Goal: Transaction & Acquisition: Purchase product/service

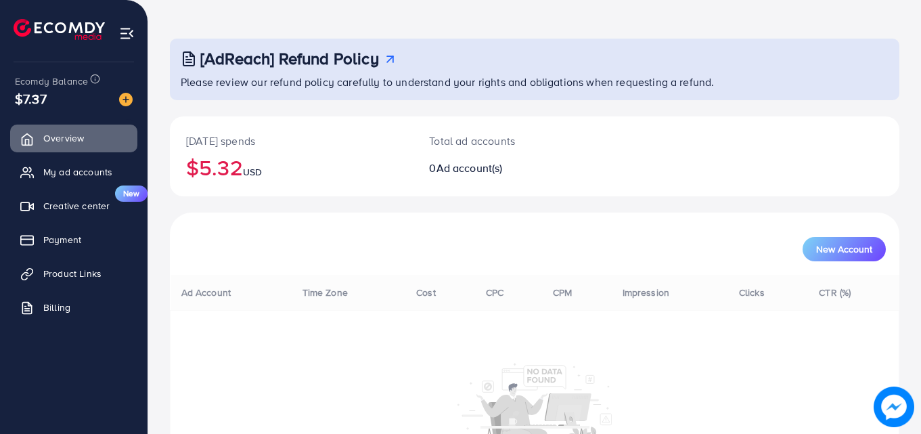
scroll to position [32, 0]
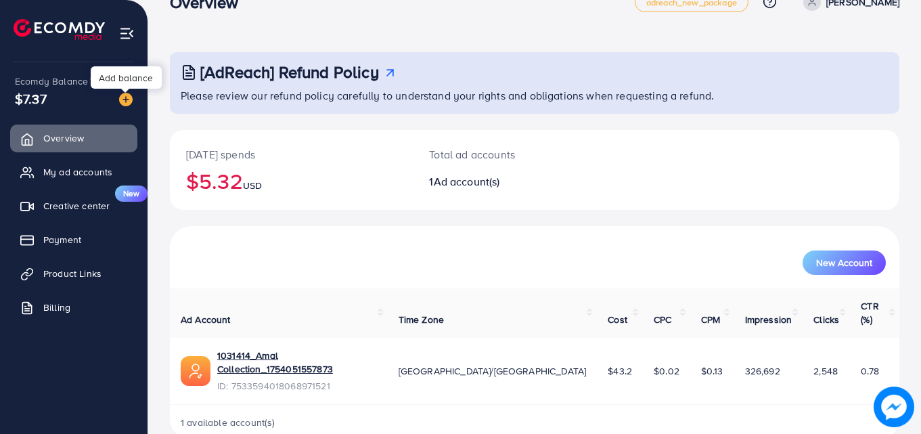
click at [123, 97] on img at bounding box center [126, 100] width 14 height 14
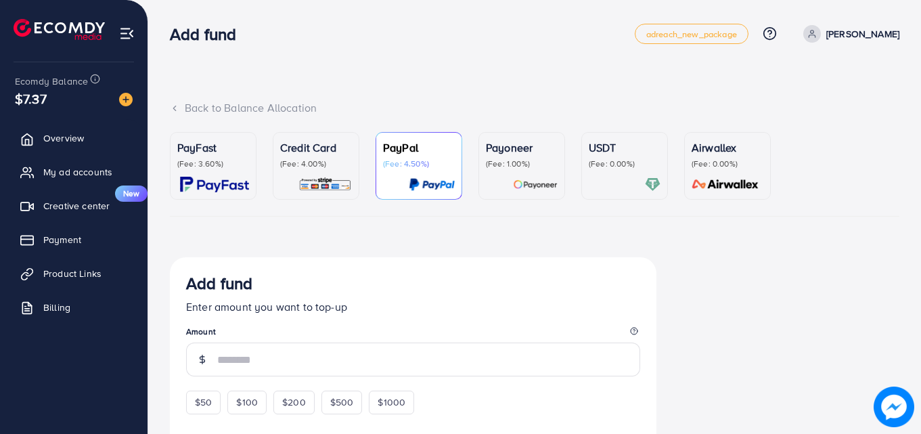
click at [212, 164] on p "(Fee: 3.60%)" at bounding box center [213, 163] width 72 height 11
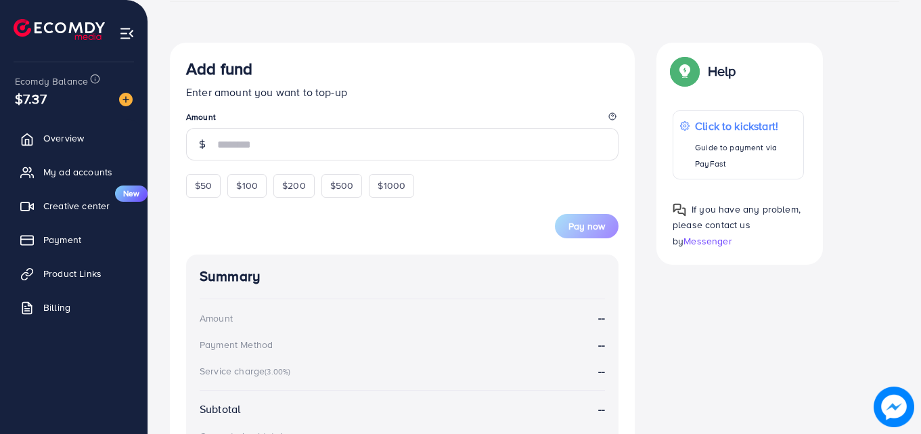
scroll to position [218, 0]
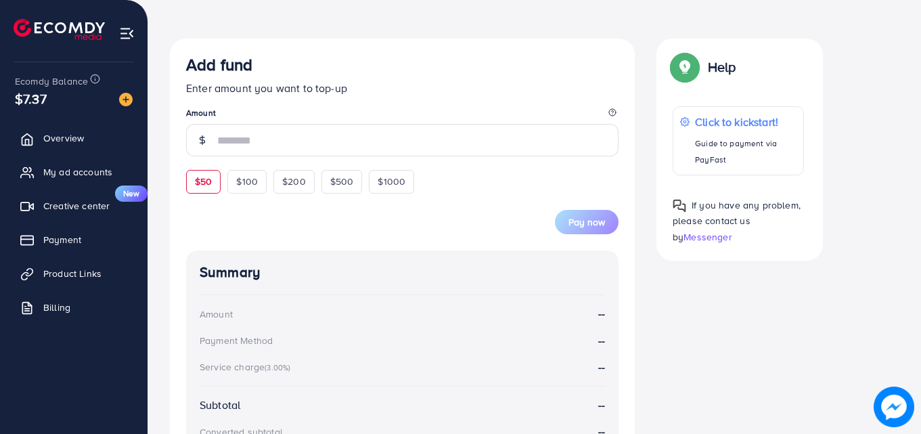
click at [194, 185] on div "$50" at bounding box center [203, 181] width 34 height 23
type input "**"
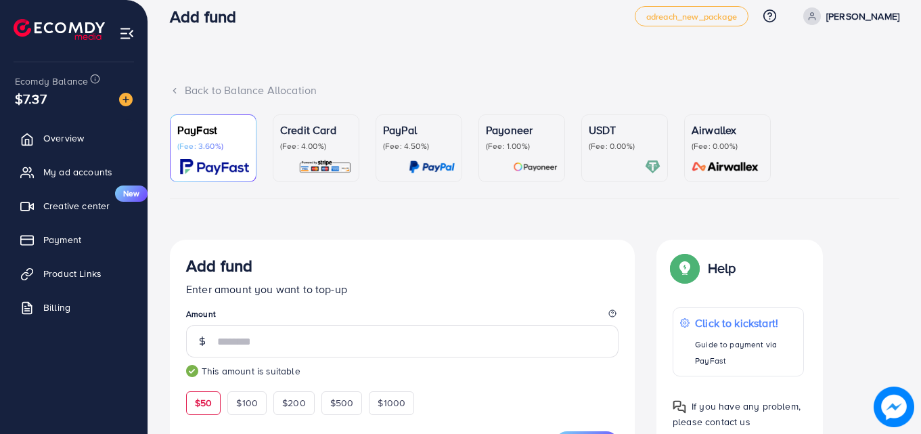
scroll to position [0, 0]
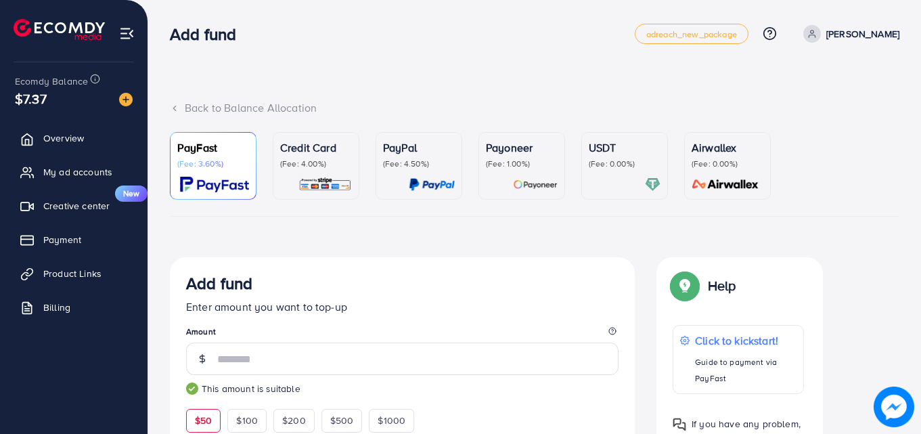
click at [287, 149] on p "Credit Card" at bounding box center [316, 147] width 72 height 16
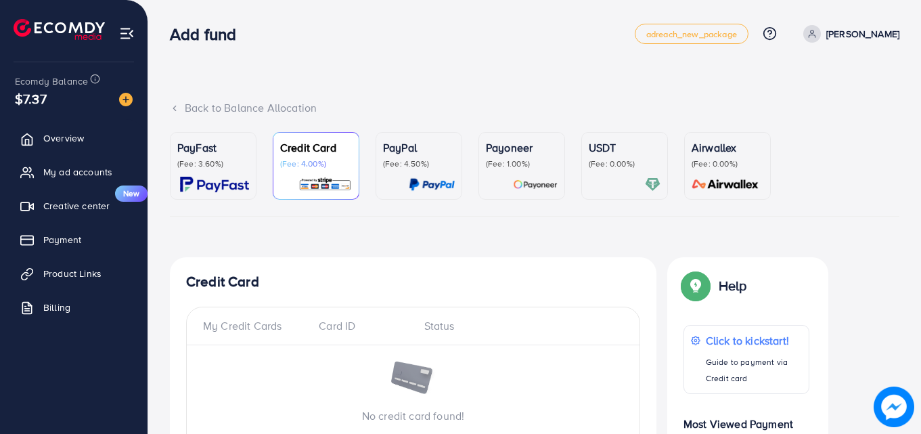
click at [222, 204] on ul "PayFast (Fee: 3.60%) Credit Card (Fee: 4.00%) PayPal (Fee: 4.50%) Payoneer (Fee…" at bounding box center [534, 174] width 729 height 85
click at [181, 139] on link "PayFast (Fee: 3.60%)" at bounding box center [213, 166] width 87 height 68
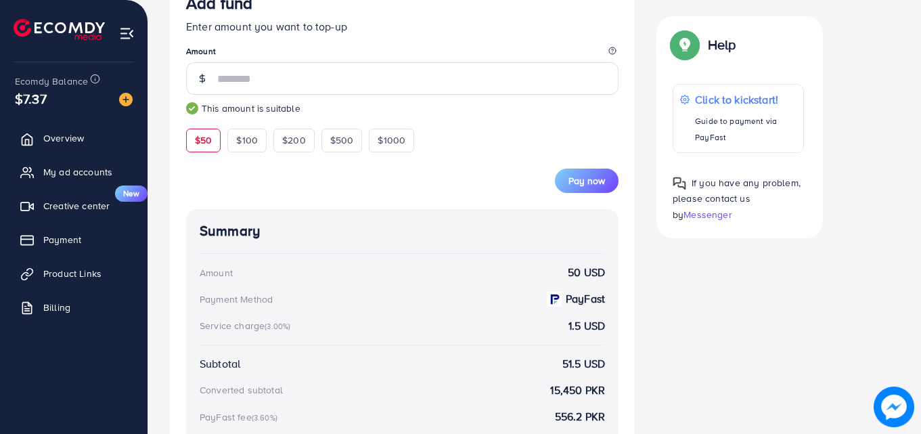
scroll to position [283, 0]
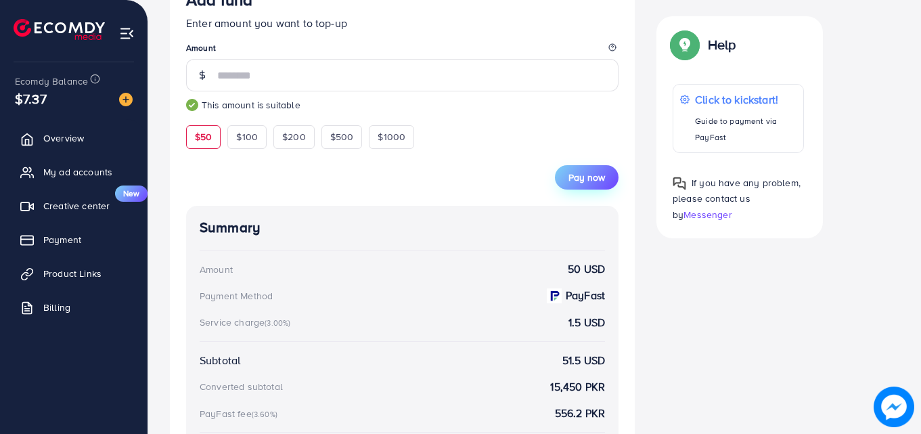
click at [582, 175] on span "Pay now" at bounding box center [586, 177] width 37 height 14
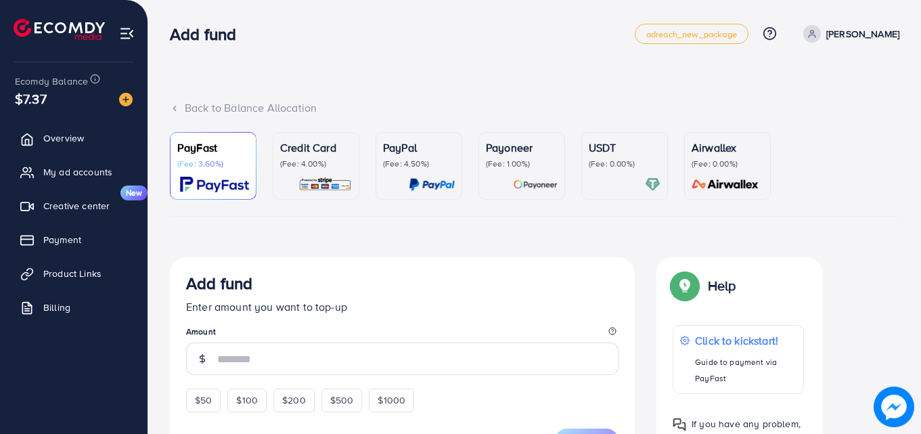
click at [315, 180] on img at bounding box center [324, 185] width 53 height 16
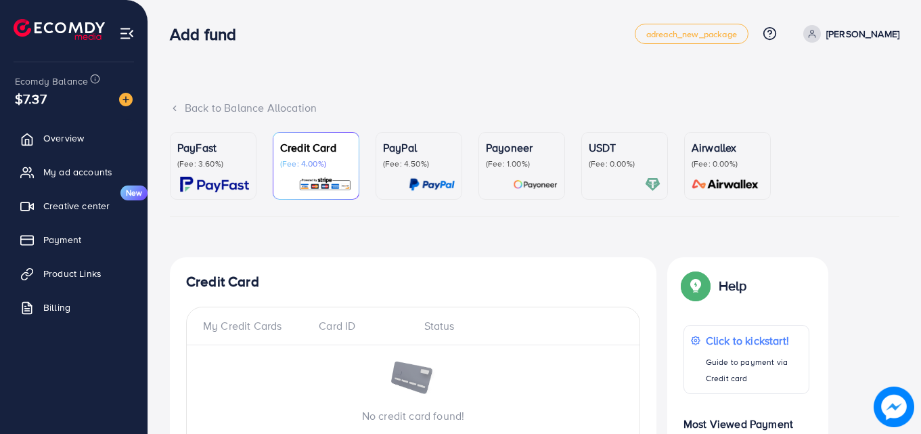
click at [419, 171] on div "PayPal (Fee: 4.50%)" at bounding box center [419, 165] width 72 height 53
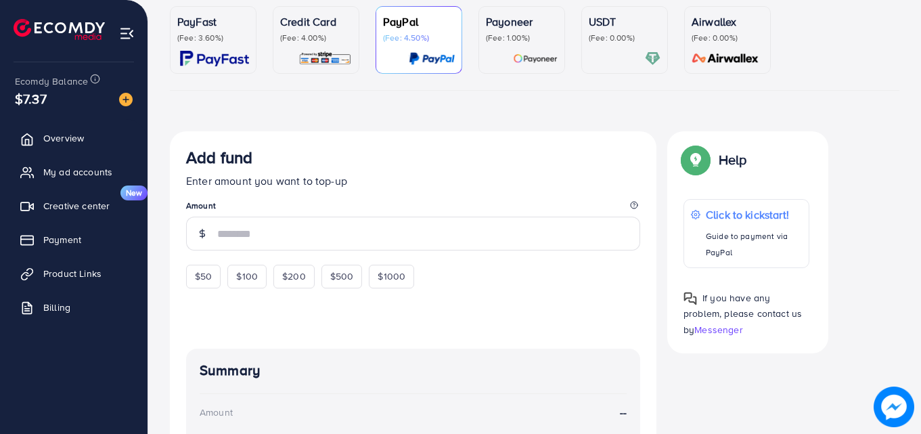
scroll to position [125, 0]
click at [308, 71] on link "Credit Card (Fee: 4.00%)" at bounding box center [316, 41] width 87 height 68
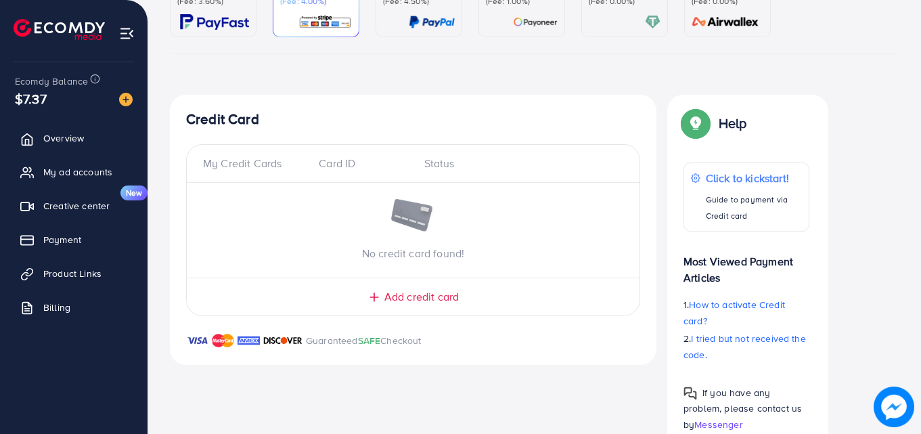
scroll to position [198, 0]
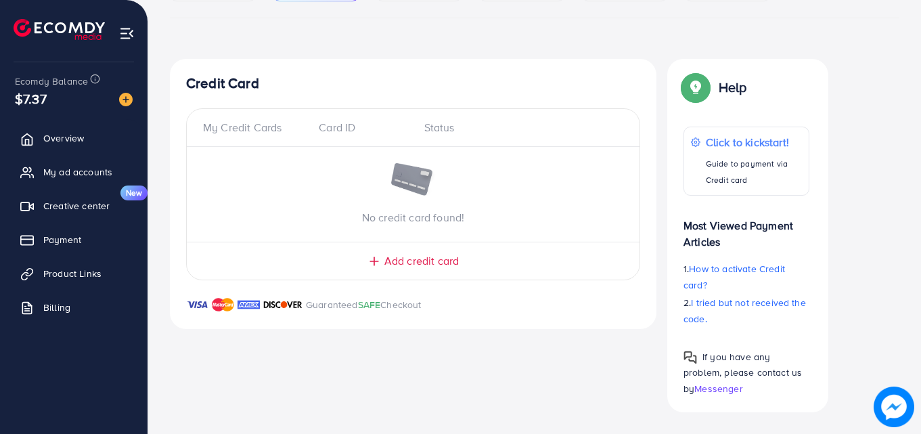
click at [436, 263] on span "Add credit card" at bounding box center [421, 261] width 74 height 16
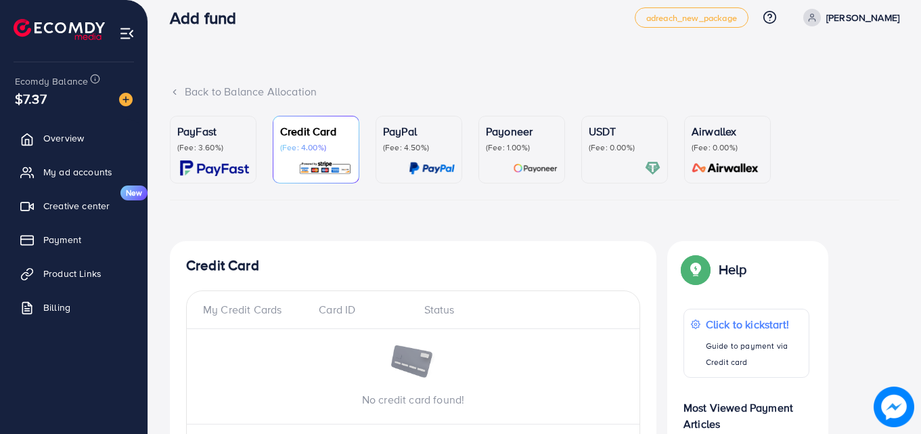
scroll to position [16, 0]
click at [418, 134] on p "PayPal" at bounding box center [419, 132] width 72 height 16
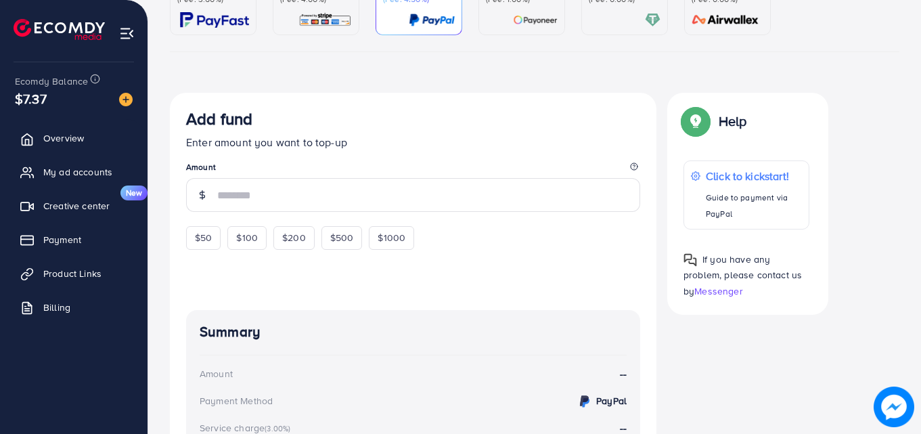
scroll to position [166, 0]
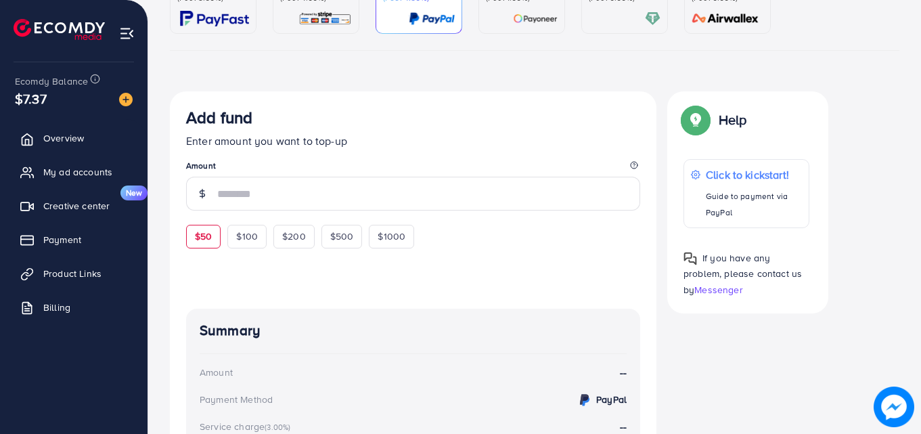
click at [199, 226] on div "$50" at bounding box center [203, 236] width 34 height 23
type input "**"
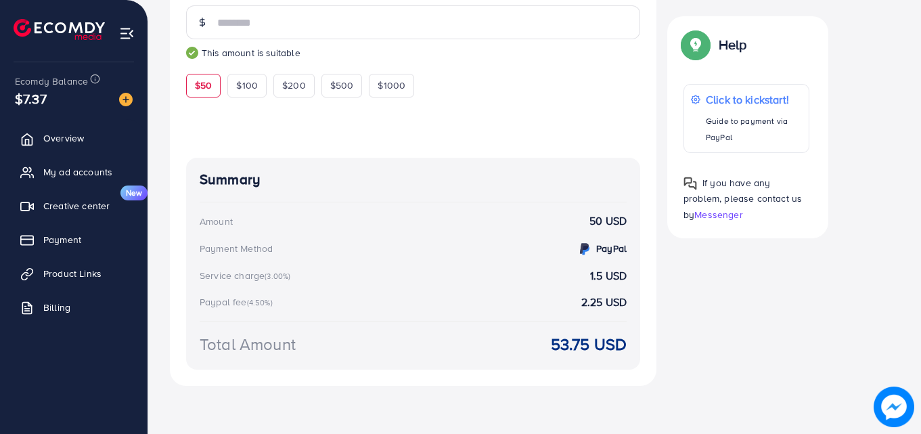
scroll to position [336, 0]
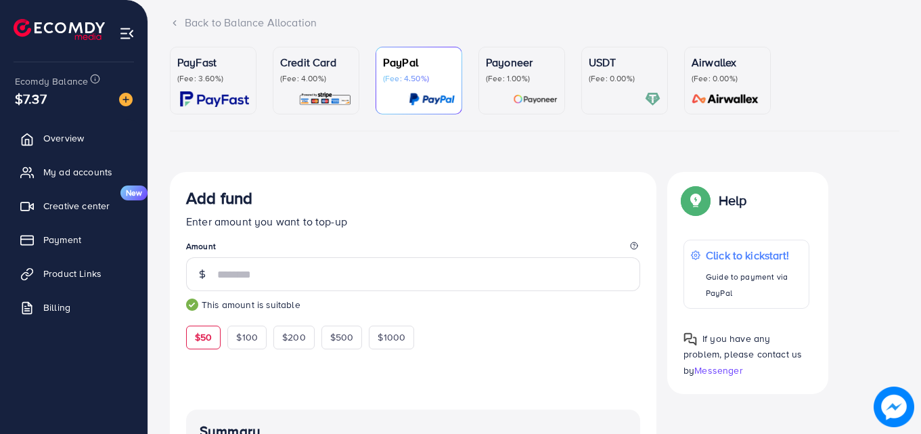
click at [488, 71] on div "Payoneer (Fee: 1.00%)" at bounding box center [522, 69] width 72 height 30
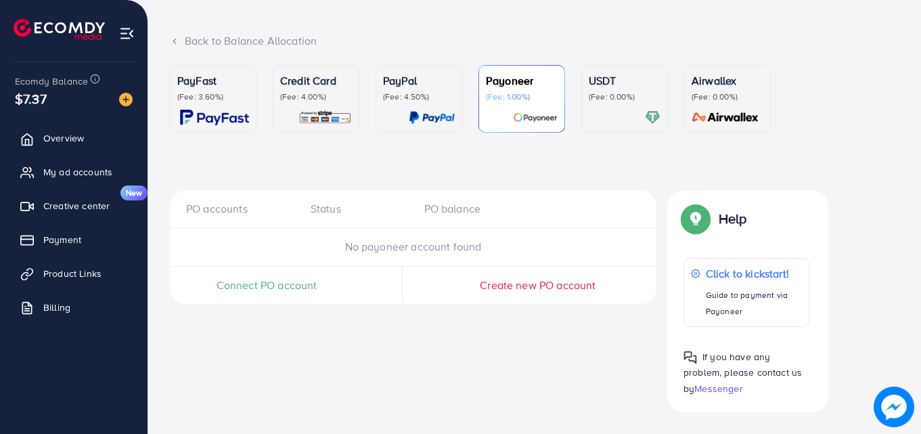
scroll to position [67, 0]
click at [331, 95] on p "(Fee: 4.00%)" at bounding box center [316, 96] width 72 height 11
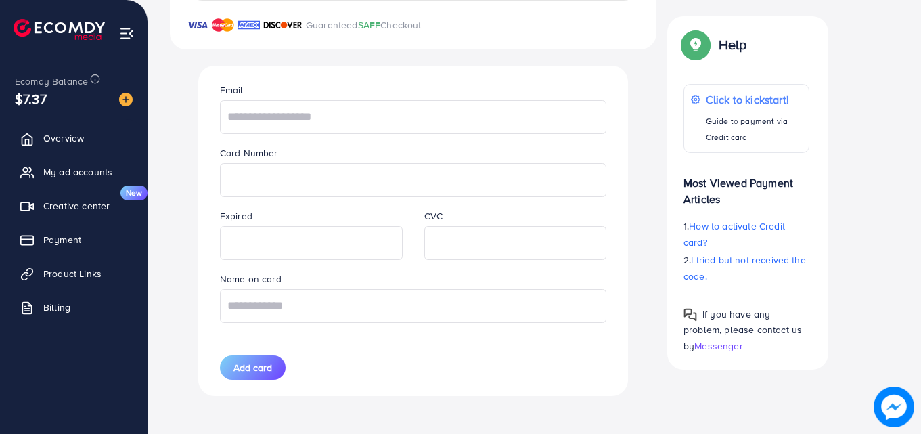
scroll to position [476, 0]
click at [316, 116] on input "text" at bounding box center [413, 118] width 386 height 34
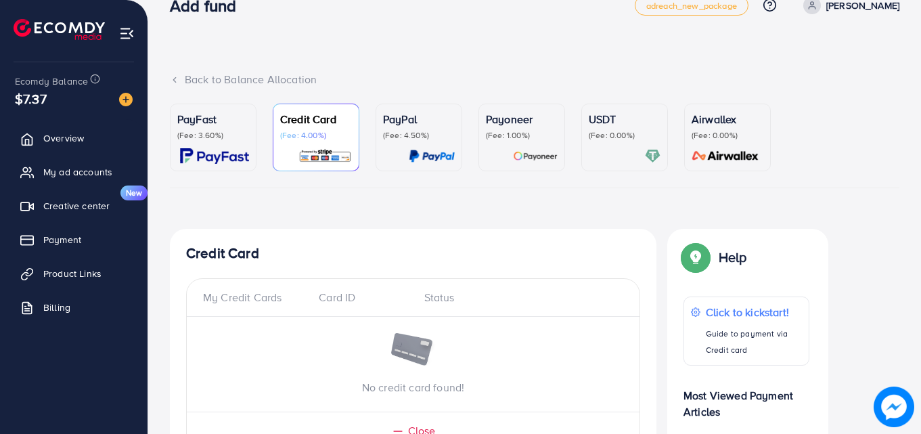
scroll to position [28, 0]
click at [205, 134] on p "(Fee: 3.60%)" at bounding box center [213, 136] width 72 height 11
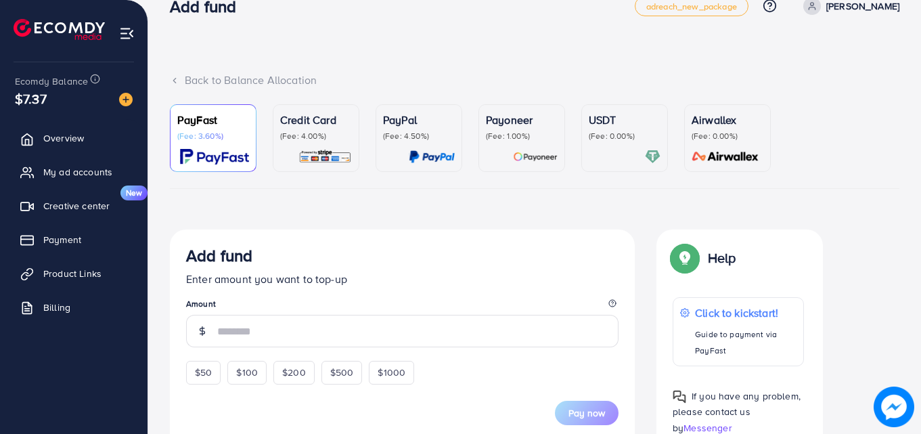
click at [312, 143] on div "Credit Card (Fee: 4.00%)" at bounding box center [316, 138] width 72 height 53
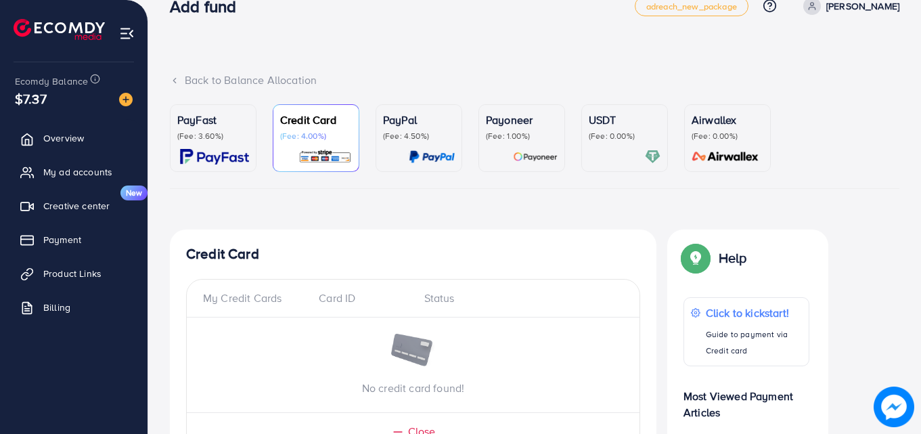
click at [212, 138] on p "(Fee: 3.60%)" at bounding box center [213, 136] width 72 height 11
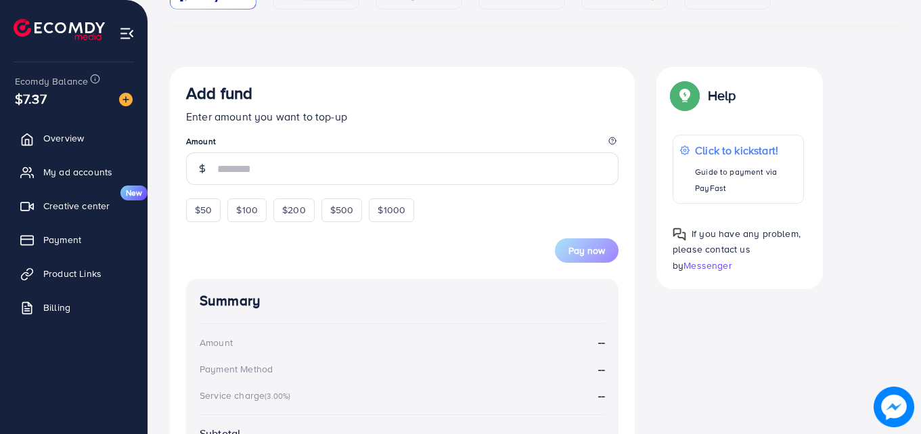
scroll to position [197, 0]
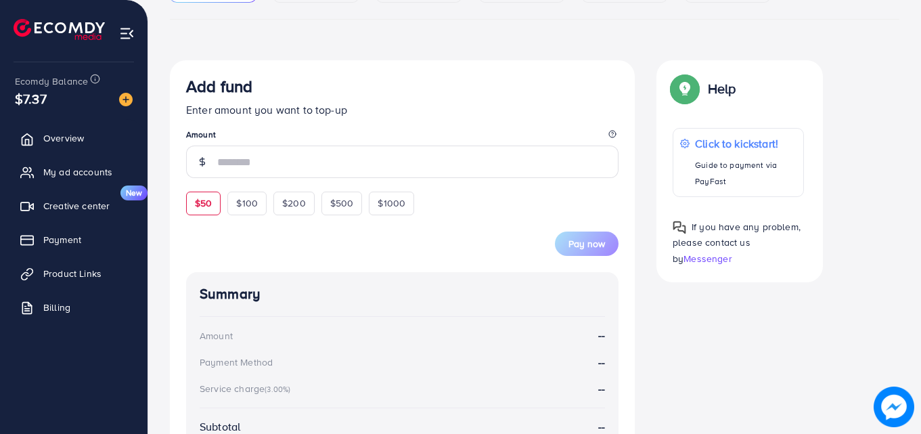
click at [209, 206] on span "$50" at bounding box center [203, 203] width 17 height 14
type input "**"
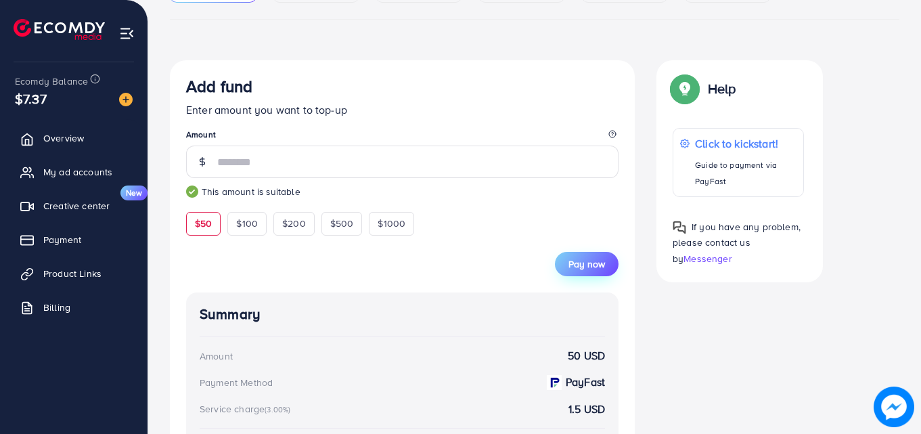
click at [586, 269] on span "Pay now" at bounding box center [586, 264] width 37 height 14
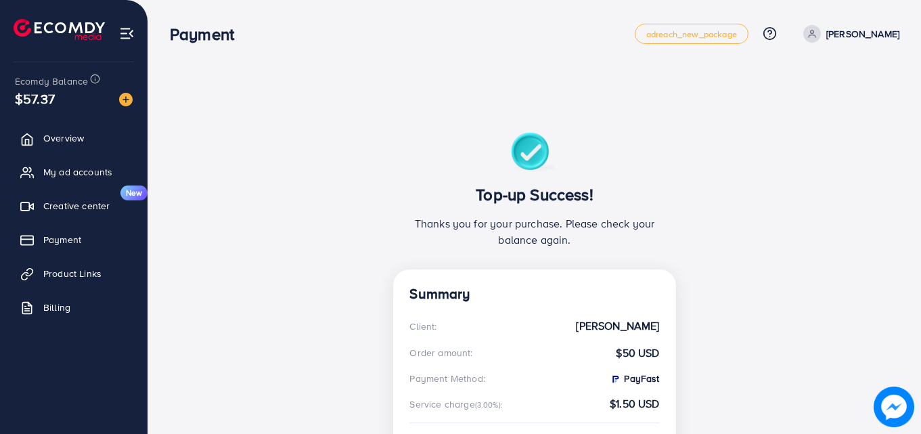
scroll to position [85, 0]
click at [73, 135] on span "Overview" at bounding box center [67, 138] width 41 height 14
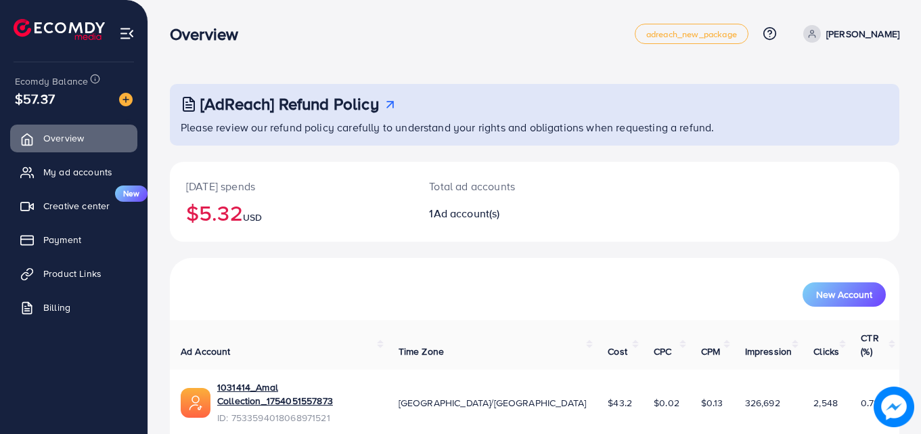
scroll to position [32, 0]
